Goal: Feedback & Contribution: Leave review/rating

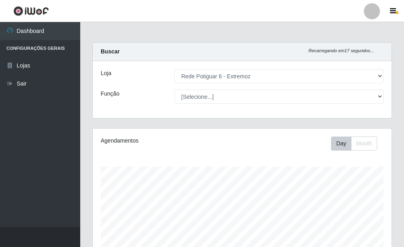
select select "80"
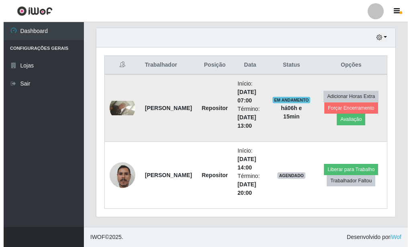
scroll to position [166, 299]
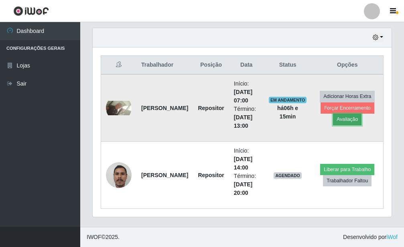
click at [347, 123] on button "Avaliação" at bounding box center [347, 118] width 28 height 11
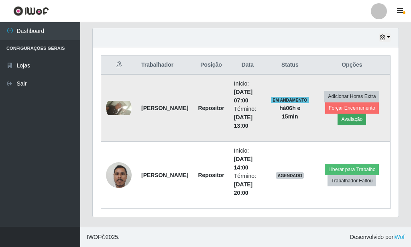
scroll to position [400745, 400613]
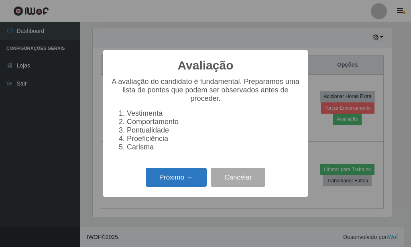
click at [158, 179] on button "Próximo →" at bounding box center [176, 177] width 61 height 19
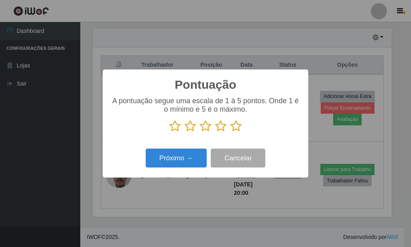
click at [235, 127] on icon at bounding box center [235, 126] width 11 height 12
click at [230, 132] on input "radio" at bounding box center [230, 132] width 0 height 0
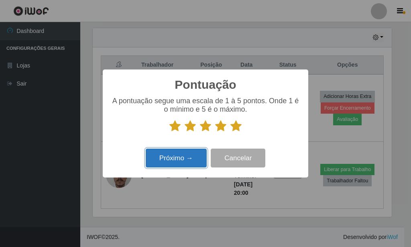
click at [192, 161] on button "Próximo →" at bounding box center [176, 157] width 61 height 19
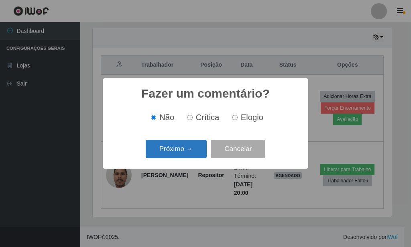
click at [196, 152] on button "Próximo →" at bounding box center [176, 149] width 61 height 19
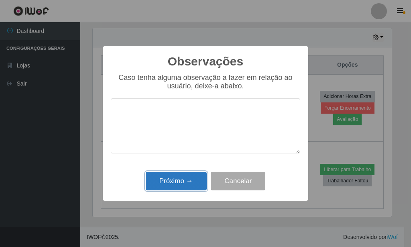
click at [182, 182] on button "Próximo →" at bounding box center [176, 181] width 61 height 19
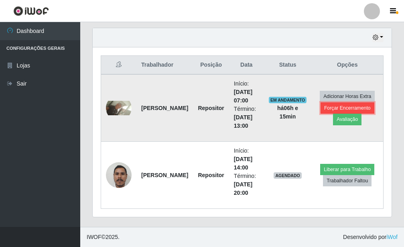
click at [358, 105] on button "Forçar Encerramento" at bounding box center [347, 107] width 54 height 11
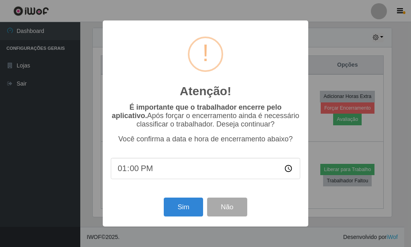
click at [203, 199] on div "Sim Não" at bounding box center [205, 206] width 189 height 23
click at [179, 211] on button "Sim" at bounding box center [183, 206] width 39 height 19
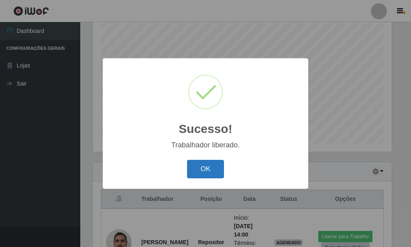
click at [202, 165] on button "OK" at bounding box center [205, 169] width 37 height 19
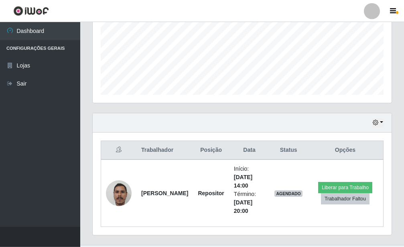
scroll to position [210, 0]
